Goal: Obtain resource: Download file/media

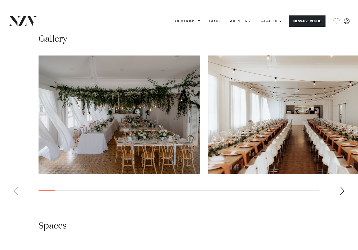
scroll to position [449, 0]
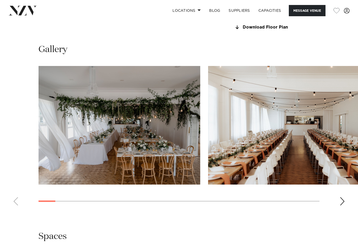
click at [339, 200] on swiper-container at bounding box center [179, 138] width 358 height 144
click at [342, 201] on div "Next slide" at bounding box center [342, 201] width 5 height 8
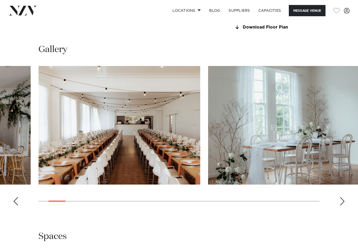
click at [342, 201] on div "Next slide" at bounding box center [342, 201] width 5 height 8
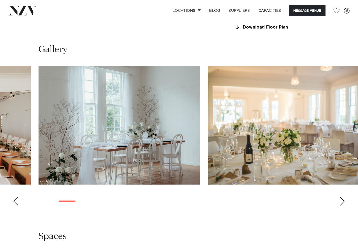
click at [342, 201] on div "Next slide" at bounding box center [342, 201] width 5 height 8
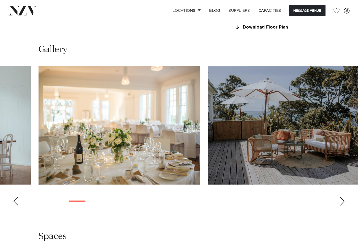
click at [342, 201] on div "Next slide" at bounding box center [342, 201] width 5 height 8
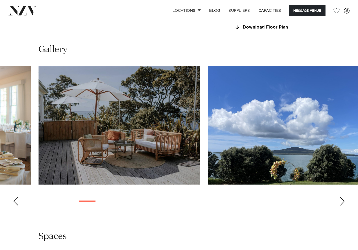
click at [342, 201] on div "Next slide" at bounding box center [342, 201] width 5 height 8
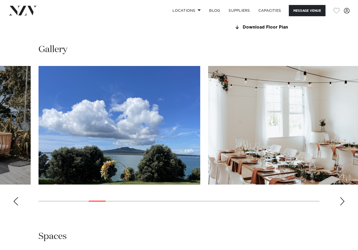
click at [342, 201] on div "Next slide" at bounding box center [342, 201] width 5 height 8
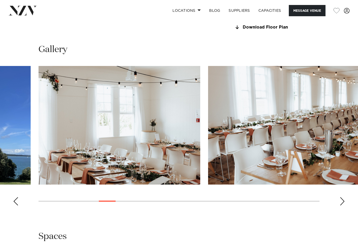
click at [342, 201] on div "Next slide" at bounding box center [342, 201] width 5 height 8
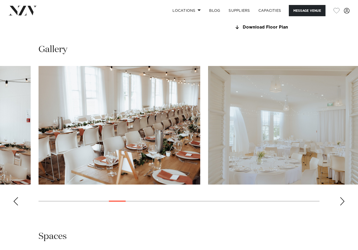
click at [342, 201] on div "Next slide" at bounding box center [342, 201] width 5 height 8
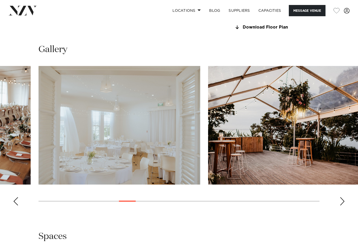
click at [135, 141] on img "9 / 28" at bounding box center [120, 125] width 162 height 119
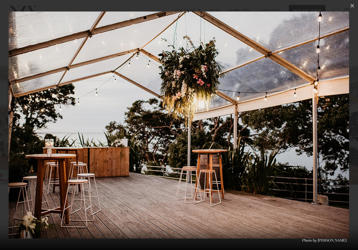
click at [13, 127] on div "Previous slide" at bounding box center [10, 125] width 7 height 10
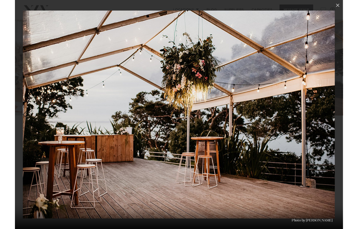
scroll to position [529, 0]
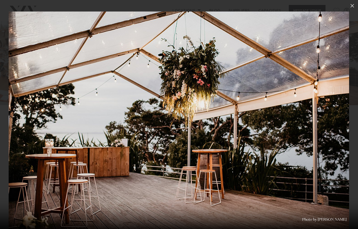
click at [350, 12] on div at bounding box center [179, 114] width 358 height 229
click at [352, 0] on html "Locations [GEOGRAPHIC_DATA] [GEOGRAPHIC_DATA] [GEOGRAPHIC_DATA] [GEOGRAPHIC_DAT…" at bounding box center [179, 115] width 358 height 1289
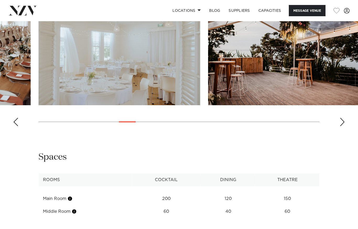
scroll to position [460, 0]
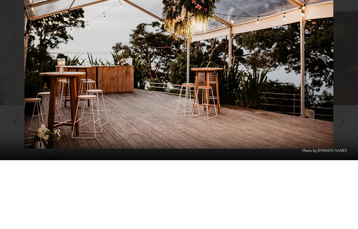
scroll to position [529, 0]
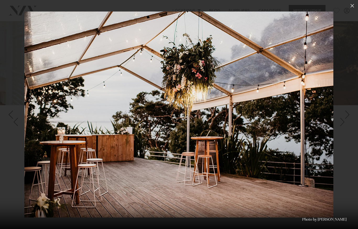
click at [346, 119] on div "Next slide" at bounding box center [347, 115] width 7 height 10
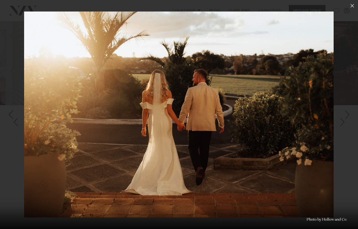
click at [346, 119] on div "Next slide" at bounding box center [347, 115] width 7 height 10
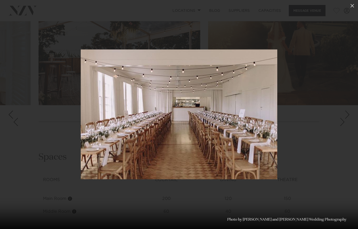
click at [346, 119] on div "Next slide" at bounding box center [347, 115] width 7 height 10
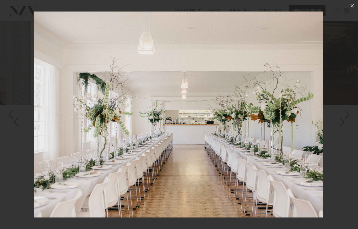
click at [346, 119] on div "Next slide" at bounding box center [347, 115] width 7 height 10
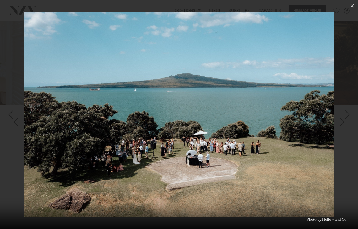
click at [346, 119] on div "Next slide" at bounding box center [347, 115] width 7 height 10
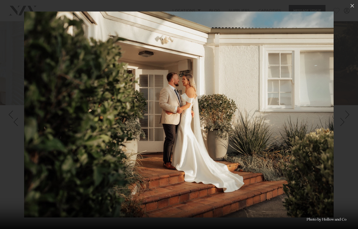
click at [346, 119] on div "Next slide" at bounding box center [347, 115] width 7 height 10
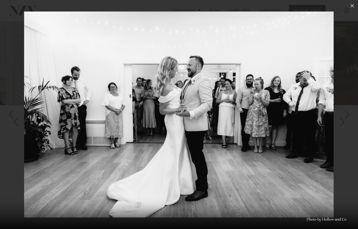
click at [346, 119] on div "Next slide" at bounding box center [347, 115] width 7 height 10
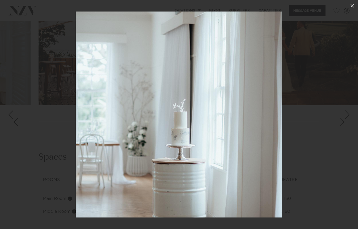
click at [346, 119] on div "Next slide" at bounding box center [347, 115] width 7 height 10
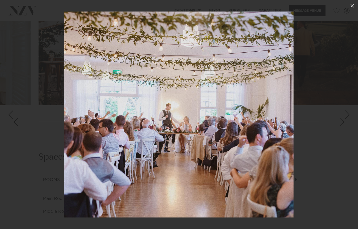
click at [346, 119] on div "Next slide" at bounding box center [347, 115] width 7 height 10
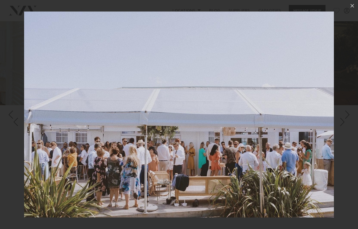
click at [346, 118] on div "Next slide" at bounding box center [347, 115] width 7 height 10
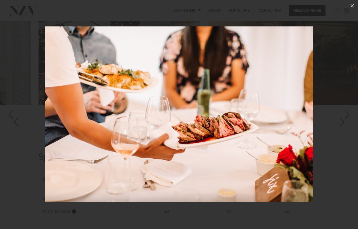
click at [346, 118] on div "Next slide" at bounding box center [347, 115] width 7 height 10
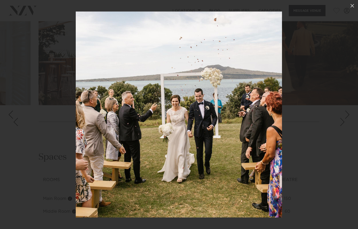
click at [346, 118] on div "Next slide" at bounding box center [347, 115] width 7 height 10
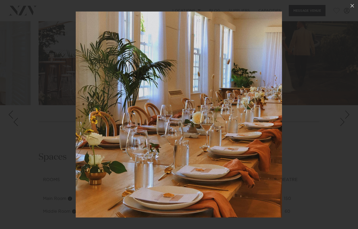
click at [345, 122] on link at bounding box center [349, 115] width 18 height 26
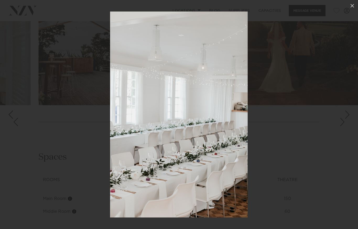
click at [345, 122] on link at bounding box center [349, 115] width 18 height 26
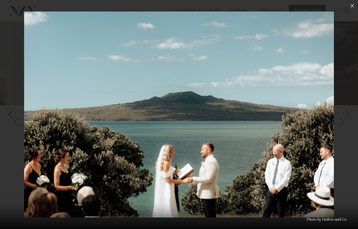
click at [345, 121] on link at bounding box center [349, 115] width 18 height 26
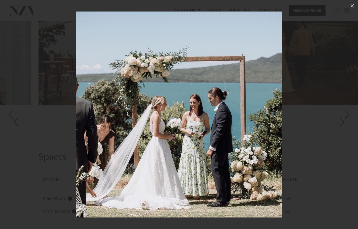
click at [345, 121] on link at bounding box center [349, 115] width 18 height 26
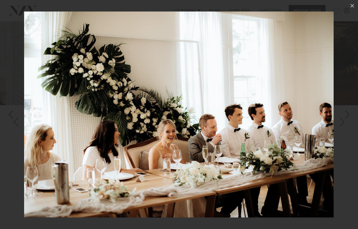
click at [345, 121] on link at bounding box center [349, 115] width 18 height 26
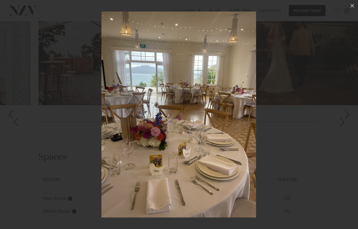
click at [345, 121] on link at bounding box center [349, 115] width 18 height 26
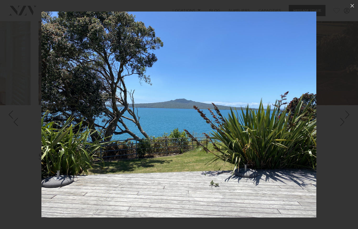
click at [345, 121] on link at bounding box center [349, 115] width 18 height 26
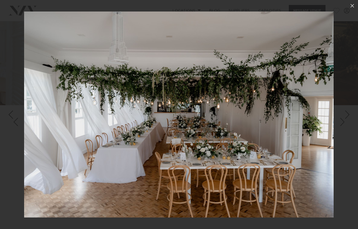
click at [345, 121] on link at bounding box center [349, 115] width 18 height 26
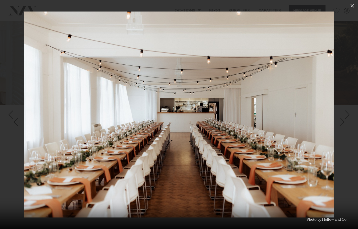
click at [345, 121] on link at bounding box center [349, 115] width 18 height 26
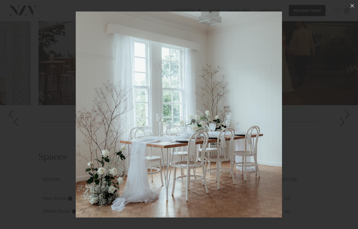
click at [345, 121] on link at bounding box center [349, 115] width 18 height 26
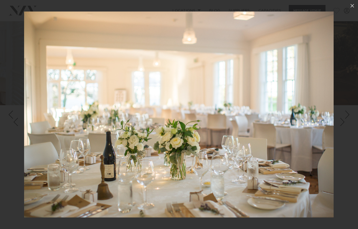
click at [345, 121] on link at bounding box center [349, 115] width 18 height 26
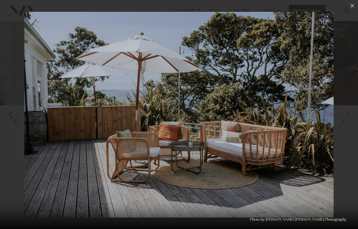
click at [345, 121] on link at bounding box center [349, 115] width 18 height 26
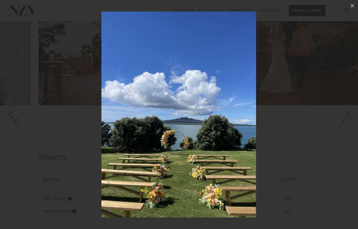
click at [345, 121] on link at bounding box center [349, 115] width 18 height 26
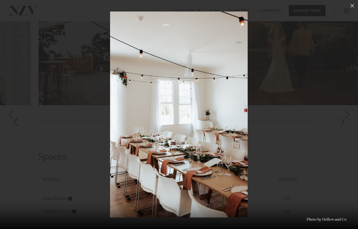
click at [345, 121] on link at bounding box center [349, 115] width 18 height 26
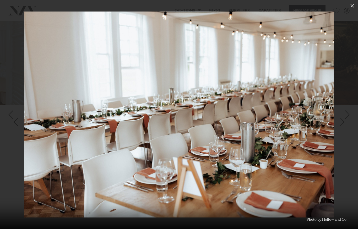
click at [345, 121] on link at bounding box center [349, 115] width 18 height 26
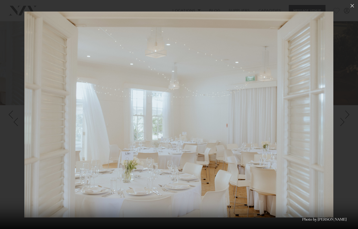
click at [345, 121] on link at bounding box center [349, 115] width 18 height 26
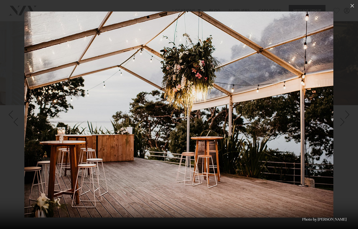
click at [345, 121] on link at bounding box center [349, 115] width 18 height 26
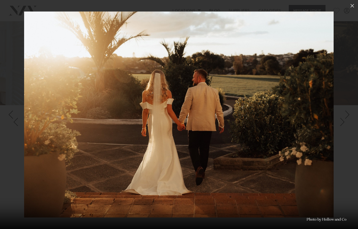
click at [345, 121] on link at bounding box center [349, 115] width 18 height 26
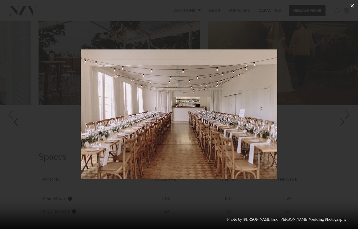
click at [353, 9] on icon at bounding box center [352, 6] width 6 height 6
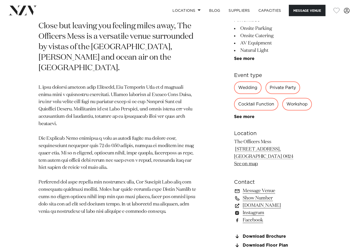
scroll to position [231, 0]
click at [259, 229] on link "Download Floor Plan" at bounding box center [276, 246] width 85 height 5
